Goal: Find specific page/section: Find specific page/section

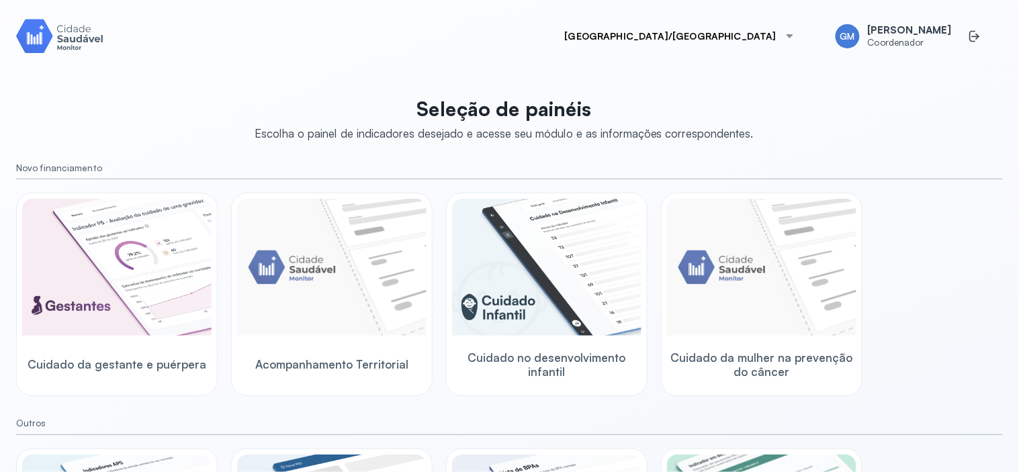
scroll to position [179, 0]
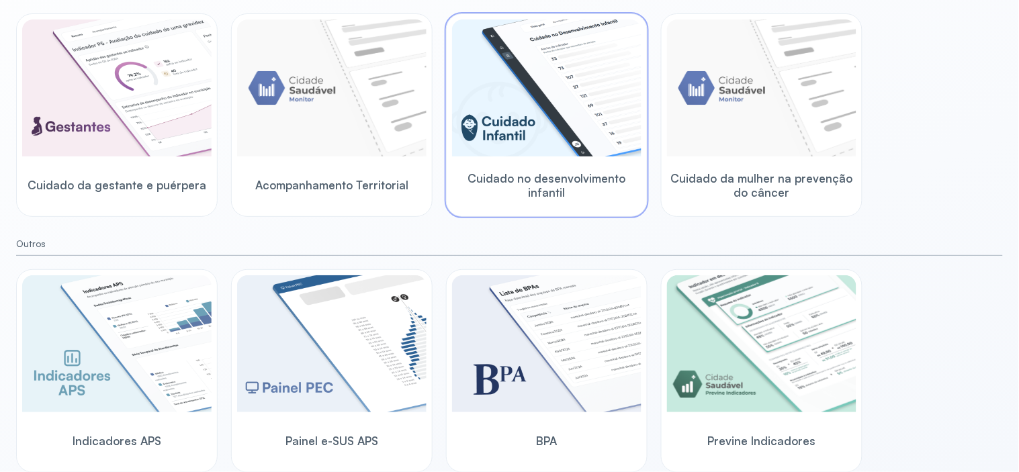
click at [521, 156] on img at bounding box center [546, 87] width 189 height 137
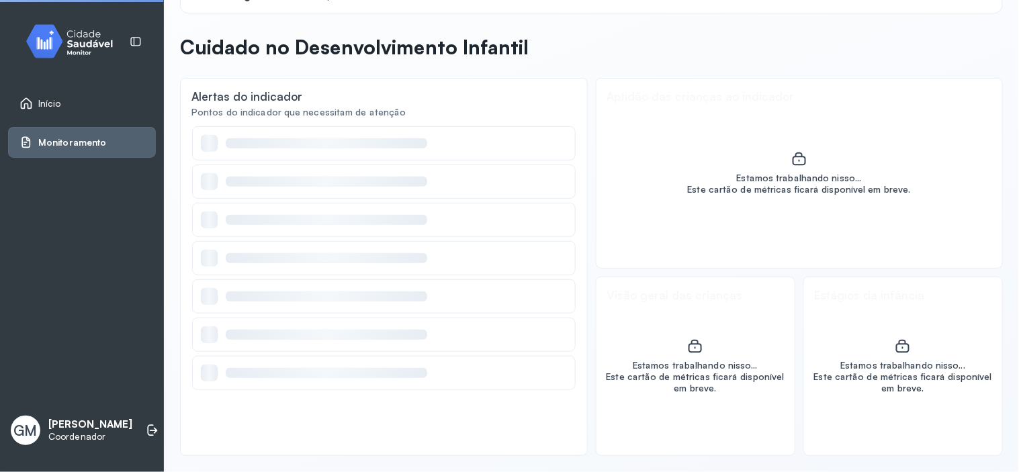
scroll to position [38, 0]
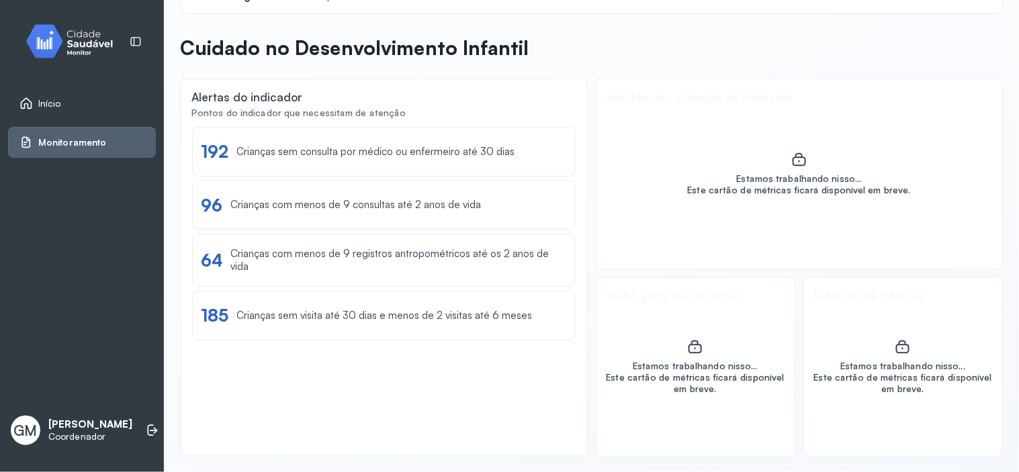
click at [97, 99] on link "Início" at bounding box center [81, 103] width 125 height 13
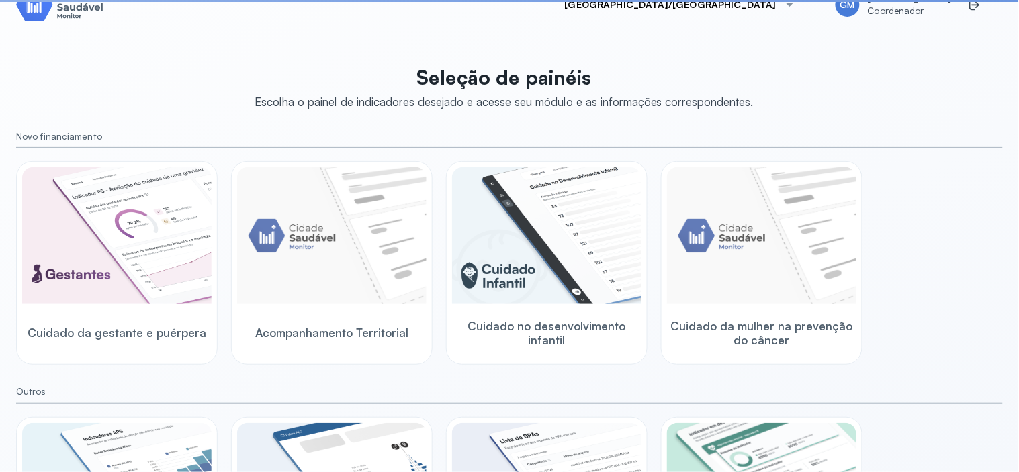
scroll to position [179, 0]
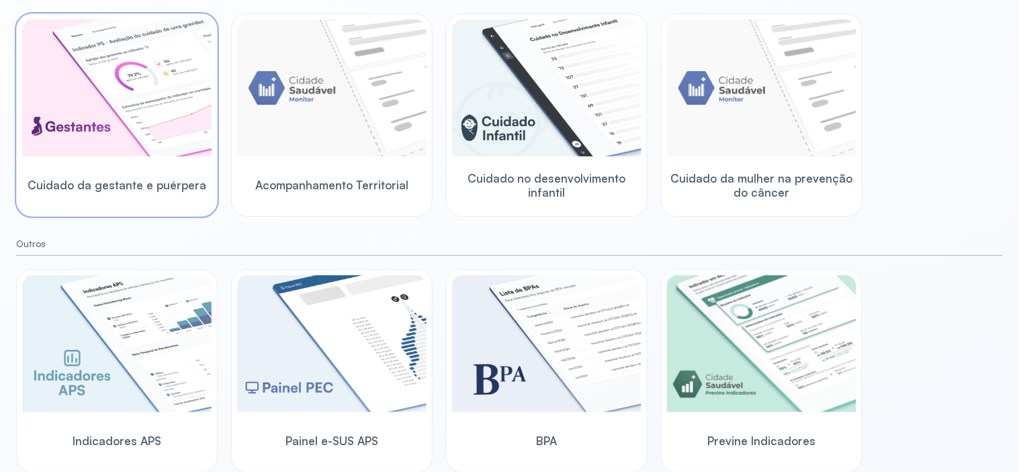
click at [134, 123] on img at bounding box center [116, 87] width 189 height 137
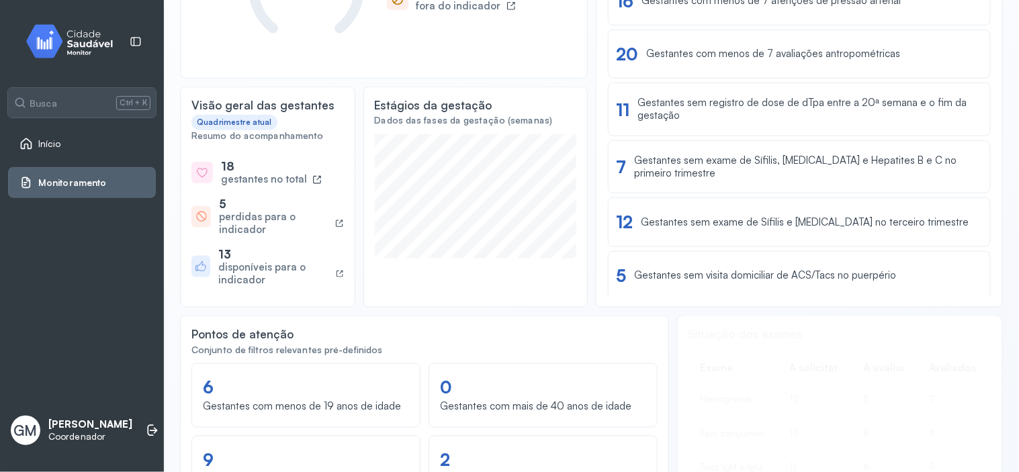
scroll to position [189, 0]
click at [896, 274] on div "Ver lista 5 Gestantes sem visita domiciliar de ACS/Tacs no puerpério" at bounding box center [800, 275] width 366 height 21
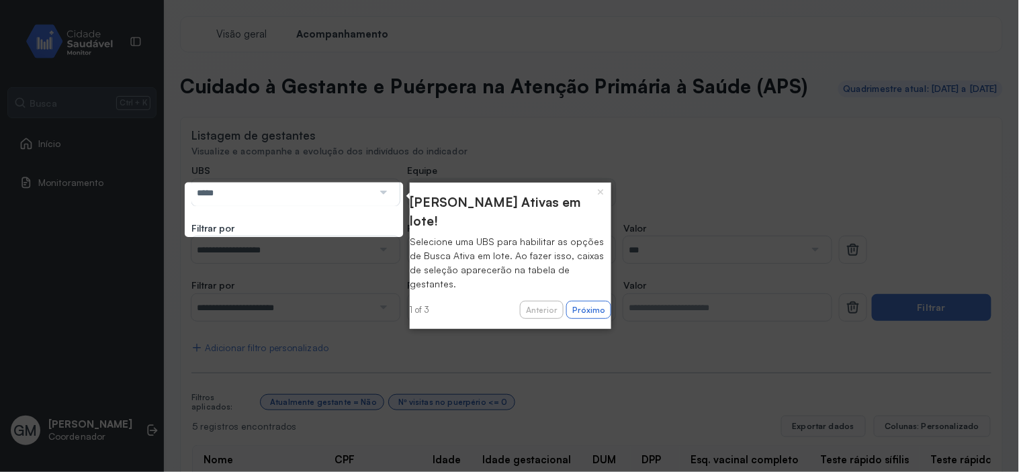
click at [380, 206] on div at bounding box center [382, 192] width 19 height 27
click at [582, 301] on button "Próximo" at bounding box center [588, 310] width 45 height 19
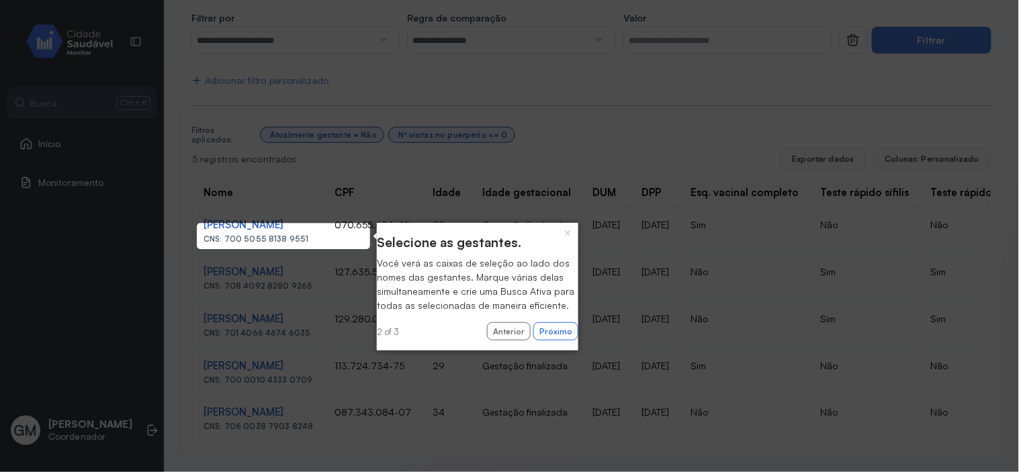
click at [547, 351] on div "× Selecione as gestantes. Você verá as caixas de seleção ao lado dos nomes das …" at bounding box center [478, 287] width 202 height 128
click at [543, 341] on button "Próximo" at bounding box center [555, 331] width 45 height 19
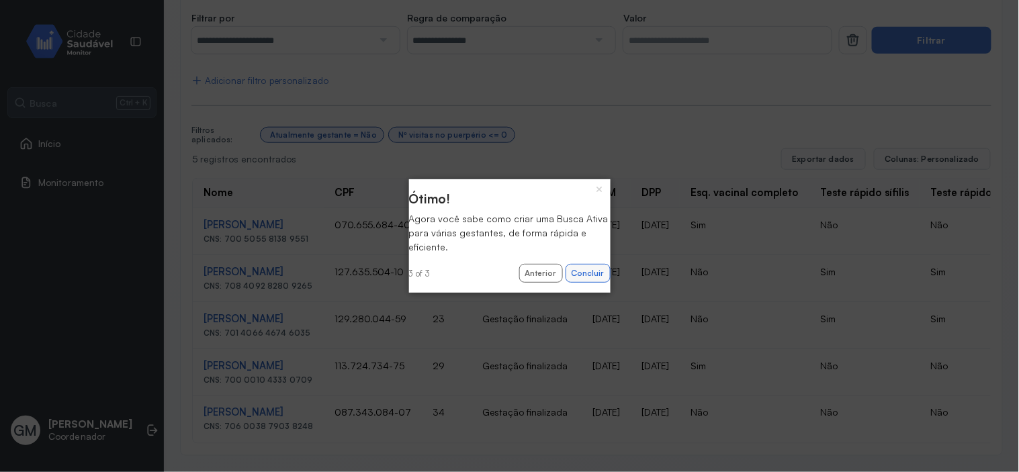
click at [578, 277] on button "Concluir" at bounding box center [588, 273] width 45 height 19
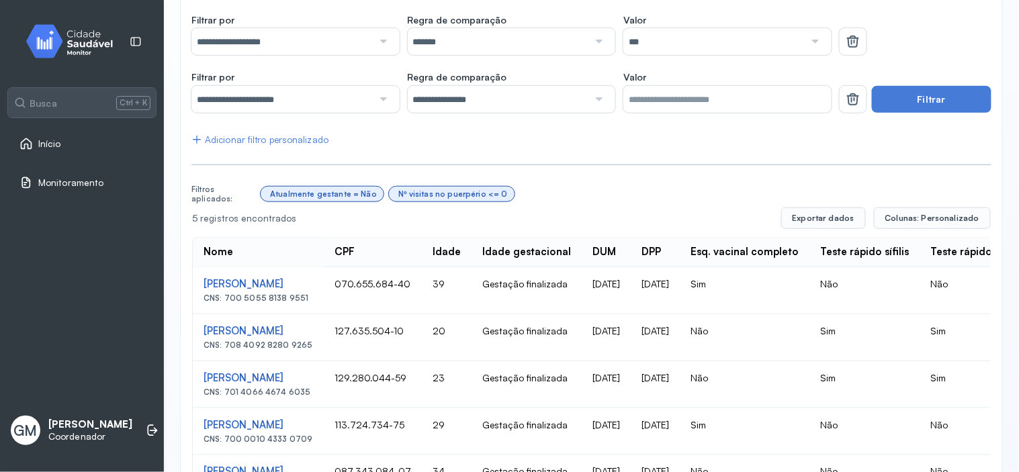
scroll to position [302, 0]
